Goal: Information Seeking & Learning: Learn about a topic

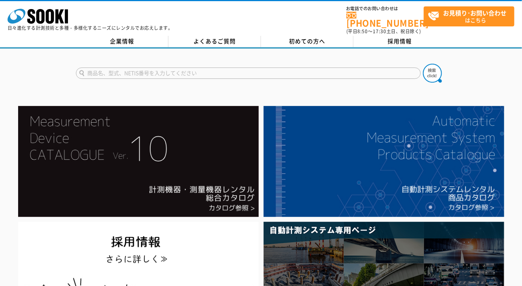
click at [249, 197] on img at bounding box center [138, 161] width 241 height 111
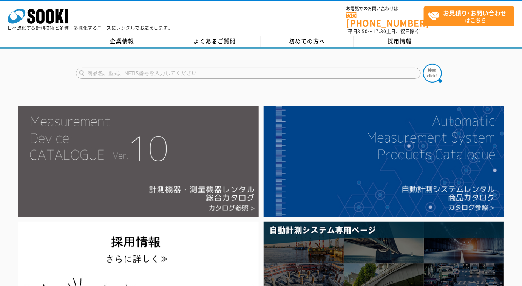
click at [211, 144] on img at bounding box center [138, 161] width 241 height 111
click at [147, 173] on img at bounding box center [138, 161] width 241 height 111
click at [172, 172] on img at bounding box center [138, 161] width 241 height 111
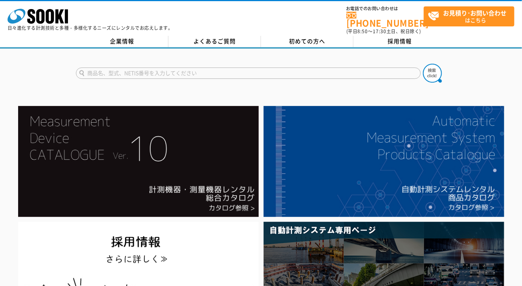
click at [209, 68] on input "text" at bounding box center [248, 73] width 345 height 11
type input "商品名、型式、NETIS番号を入力してください"
click at [410, 40] on link "採用情報" at bounding box center [400, 41] width 93 height 11
drag, startPoint x: 241, startPoint y: 71, endPoint x: 247, endPoint y: 64, distance: 8.6
click at [241, 70] on input "text" at bounding box center [248, 73] width 345 height 11
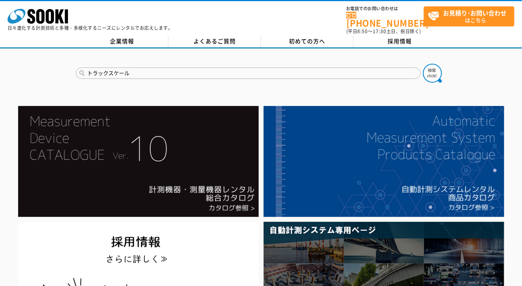
type input "トラックスケール"
click at [423, 64] on button at bounding box center [432, 73] width 19 height 19
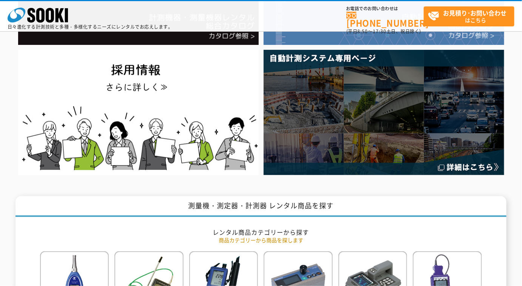
scroll to position [34, 0]
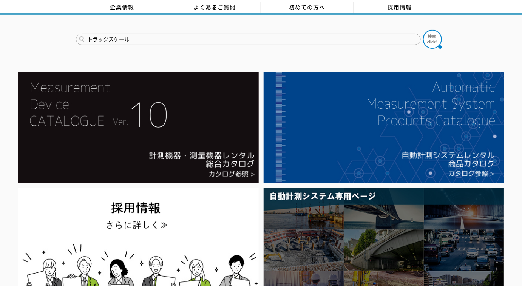
drag, startPoint x: 145, startPoint y: 31, endPoint x: 0, endPoint y: 20, distance: 145.5
click at [0, 28] on div "トラックスケール" at bounding box center [261, 33] width 522 height 36
type input "商品名、型式、NETIS番号を入力してください"
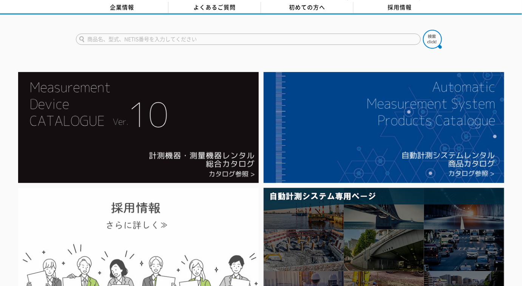
type input "商品名、型式、NETIS番号を入力してください"
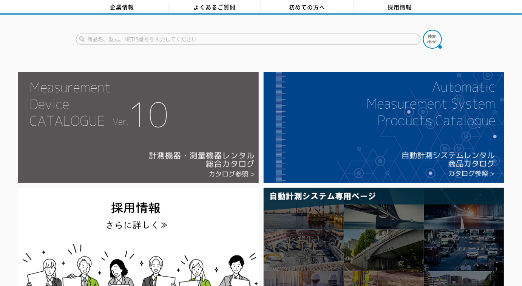
type input "商品名、型式、NETIS番号を入力してください"
click at [190, 99] on img at bounding box center [138, 127] width 241 height 111
click at [184, 104] on img at bounding box center [138, 127] width 241 height 111
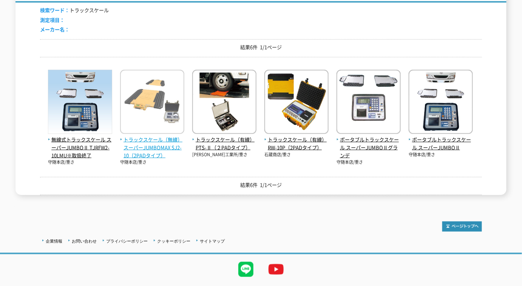
click at [140, 136] on span "トラックスケール（無線） スーパーJUMBOMAX SJ2-10（2PADタイプ）" at bounding box center [152, 147] width 64 height 23
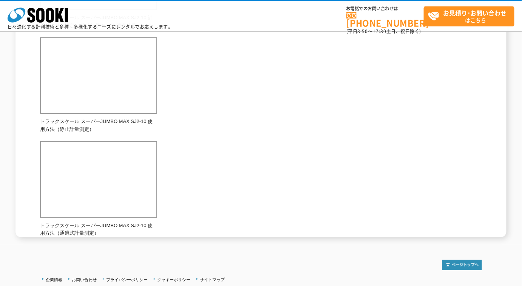
scroll to position [470, 0]
